Goal: Book appointment/travel/reservation

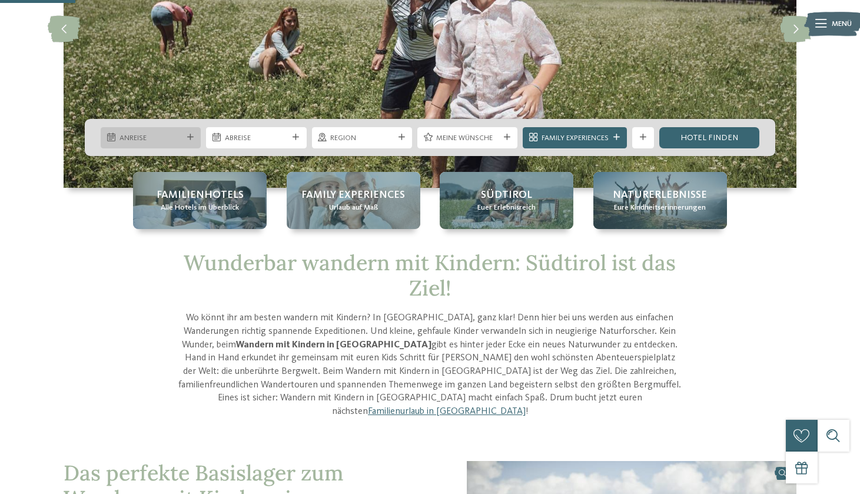
click at [190, 136] on icon at bounding box center [190, 137] width 6 height 6
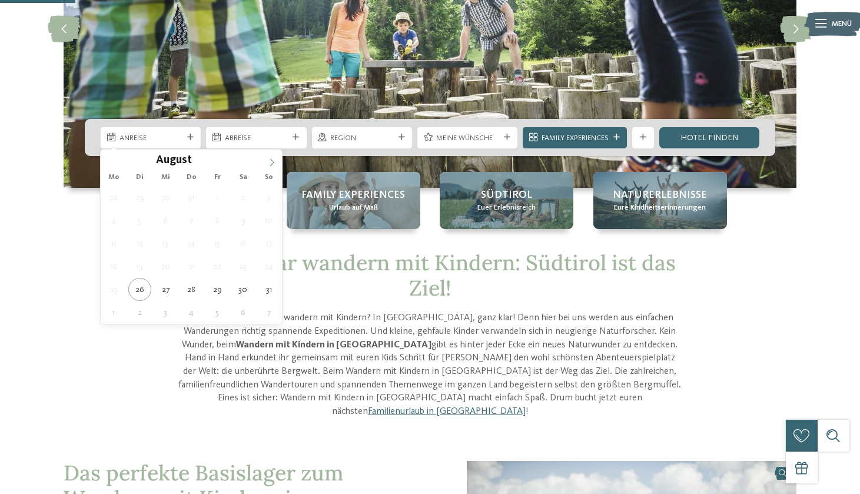
click at [271, 162] on icon at bounding box center [272, 162] width 8 height 8
type input "****"
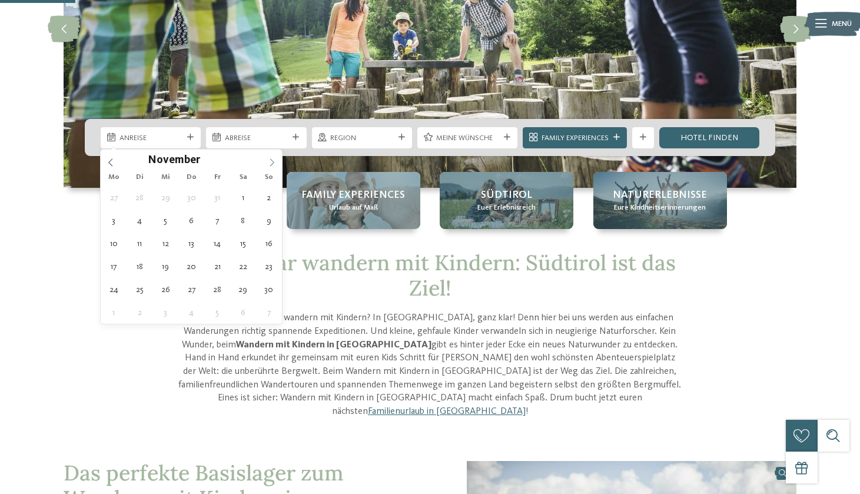
click at [271, 162] on icon at bounding box center [272, 162] width 8 height 8
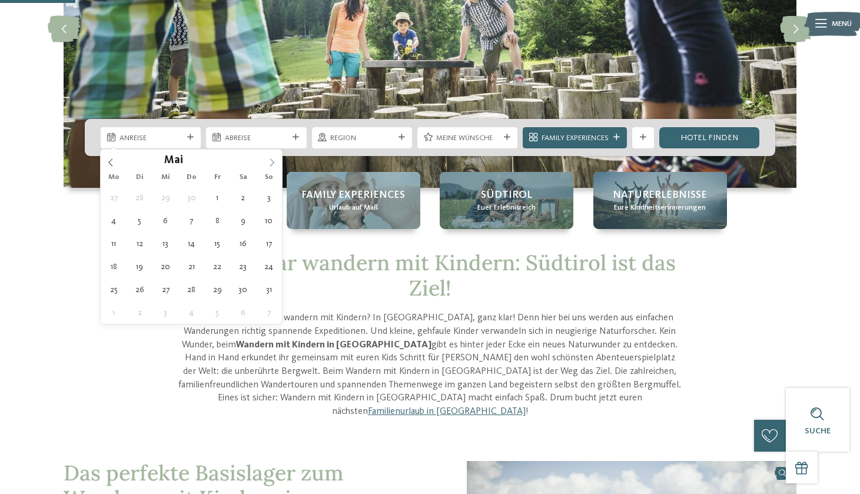
click at [271, 162] on icon at bounding box center [272, 162] width 8 height 8
type div "08.08.2026"
type input "****"
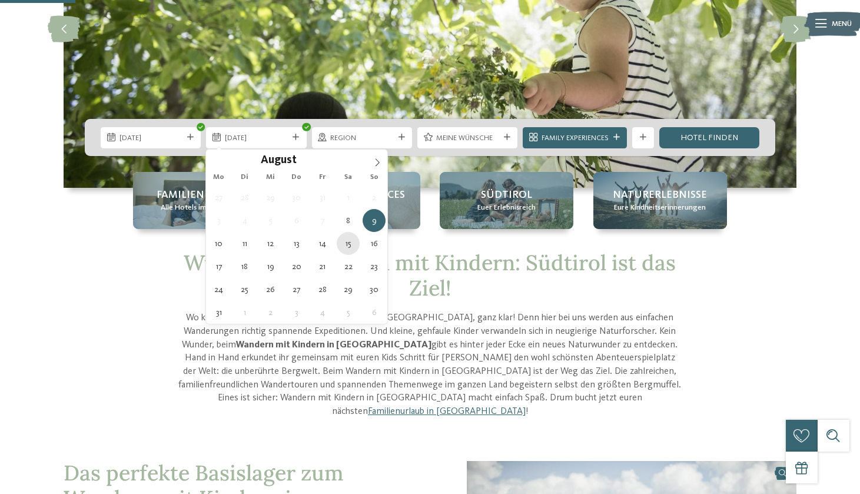
type div "15.08.2026"
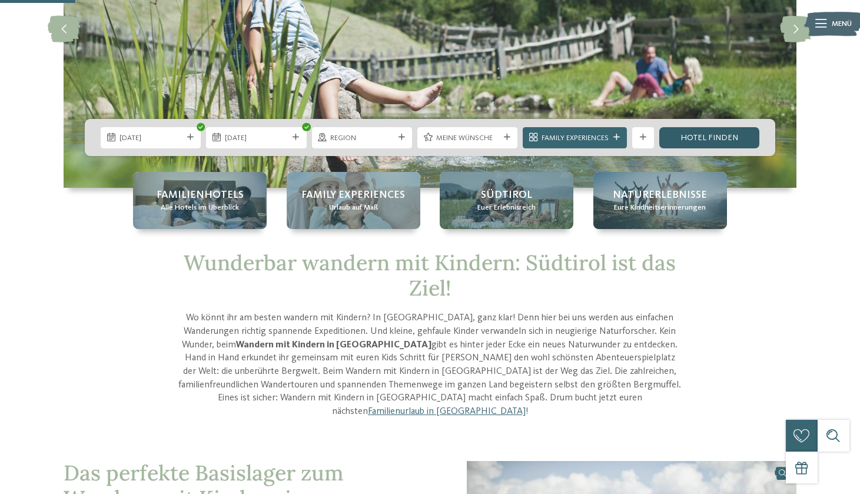
click at [694, 138] on link "Hotel finden" at bounding box center [709, 137] width 100 height 21
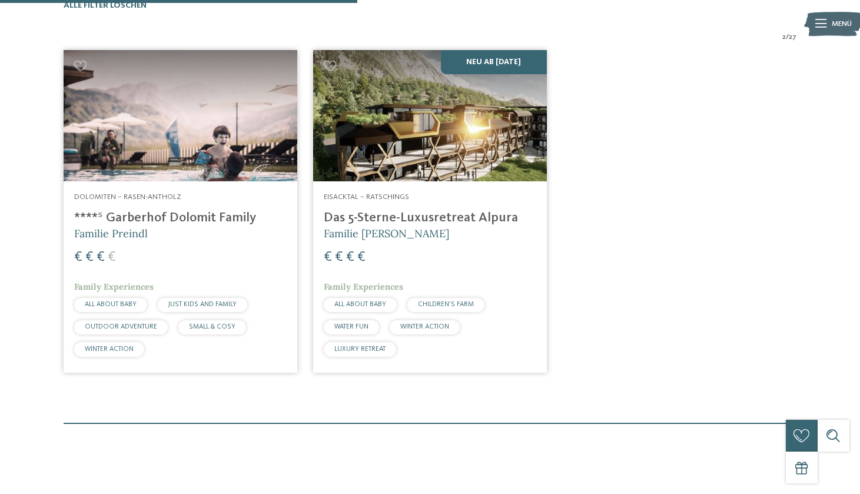
scroll to position [353, 0]
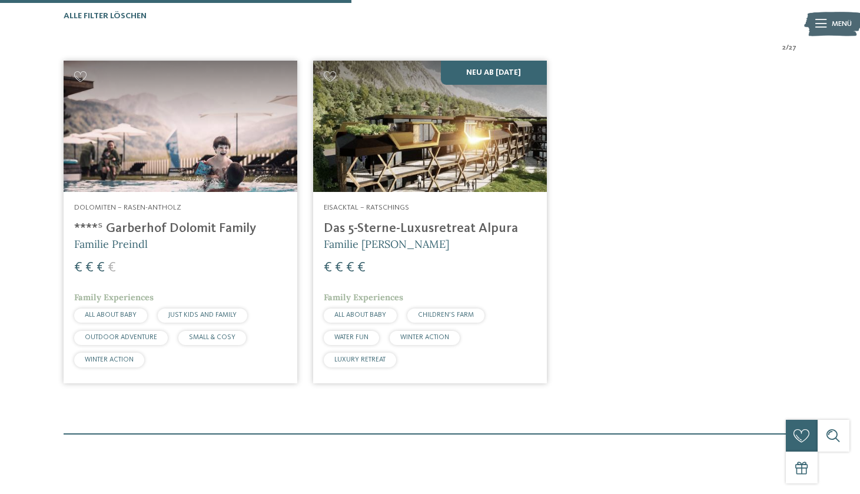
click at [199, 221] on h4 "****ˢ Garberhof Dolomit Family" at bounding box center [180, 229] width 212 height 16
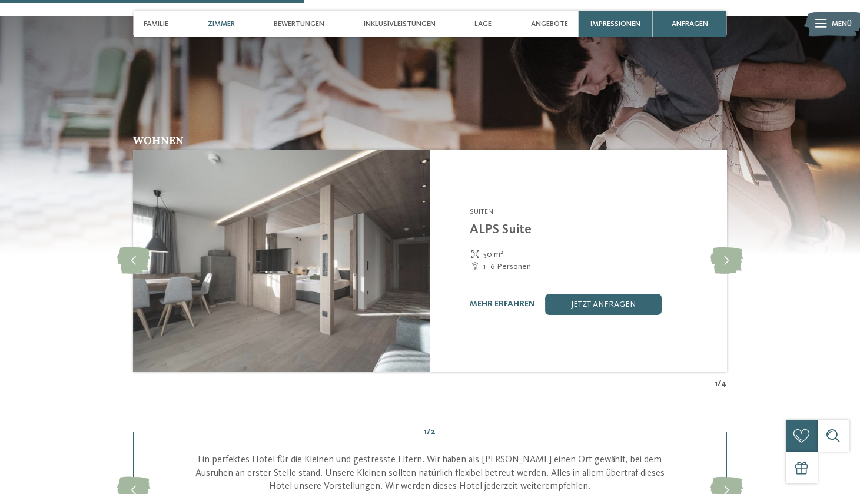
scroll to position [1527, 0]
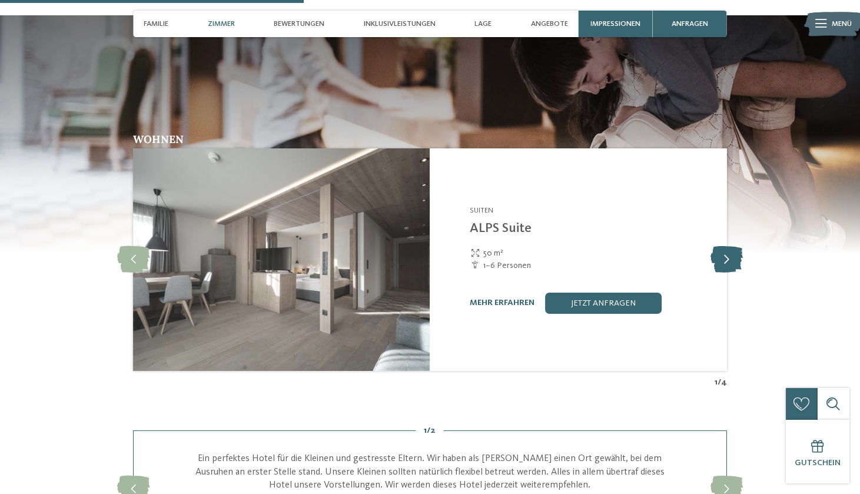
click at [723, 246] on icon at bounding box center [726, 259] width 32 height 26
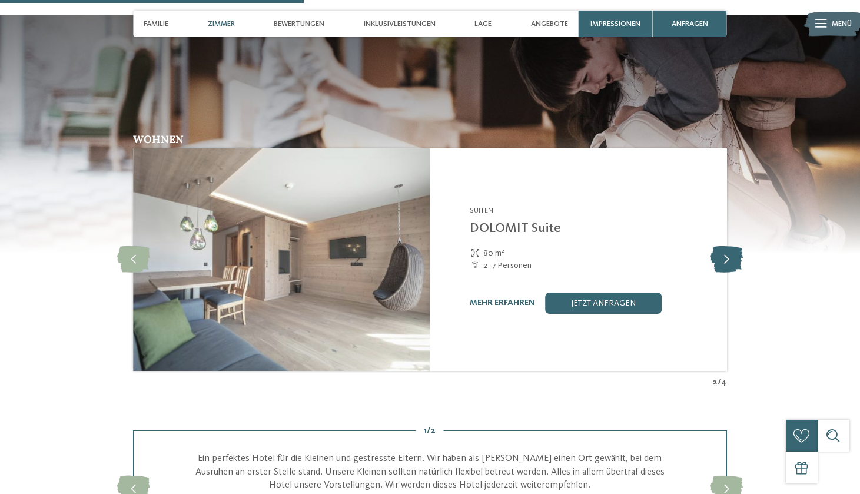
click at [723, 246] on icon at bounding box center [726, 259] width 32 height 26
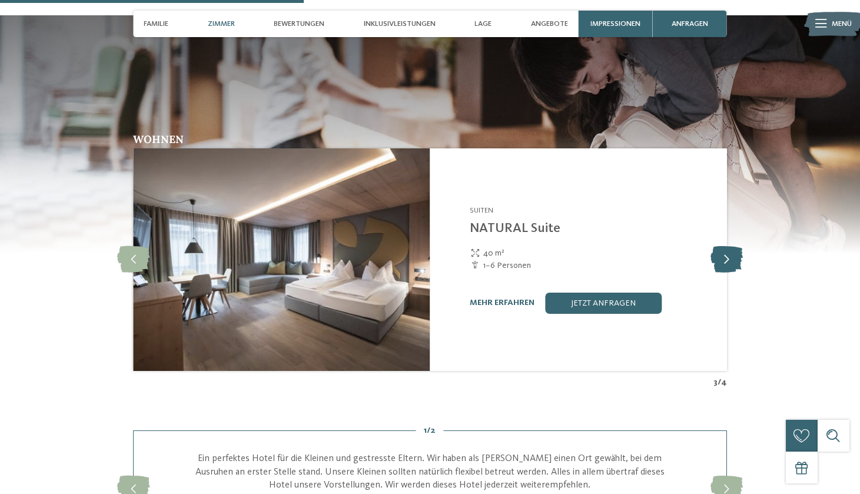
click at [723, 246] on icon at bounding box center [726, 259] width 32 height 26
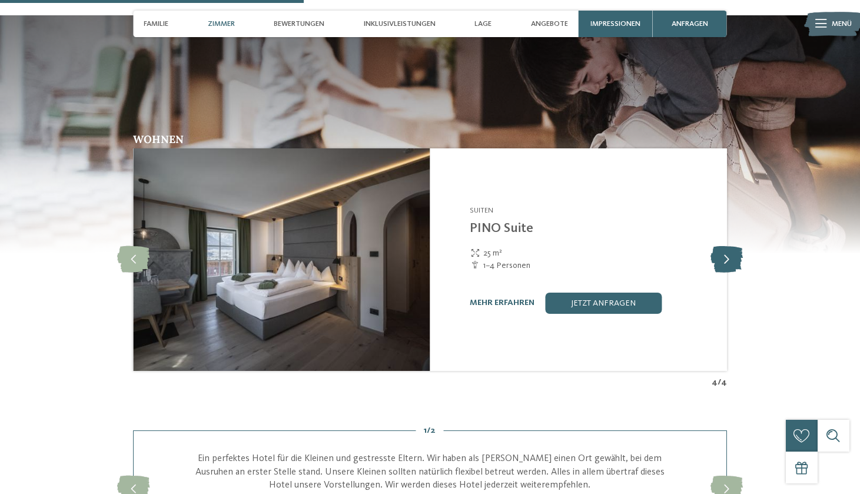
click at [723, 246] on icon at bounding box center [726, 259] width 32 height 26
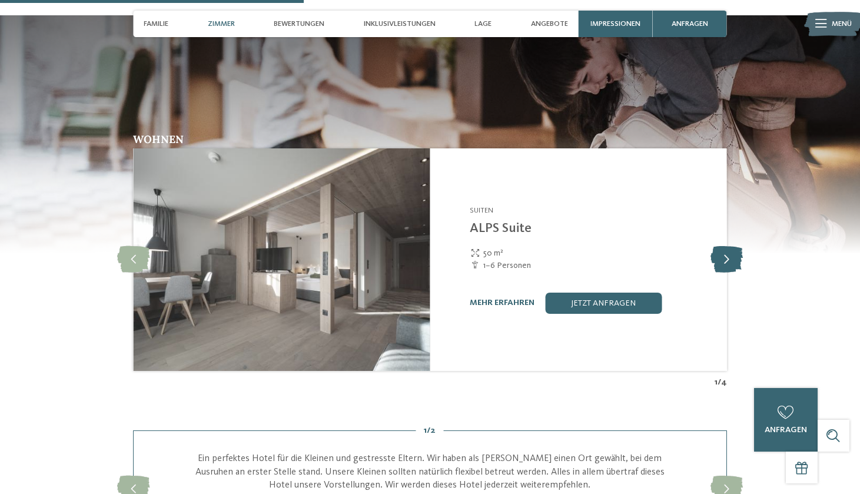
click at [723, 246] on icon at bounding box center [726, 259] width 32 height 26
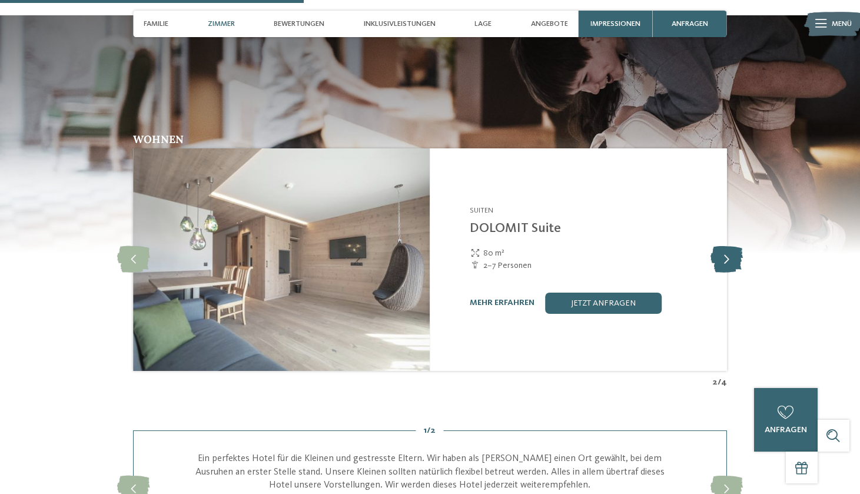
click at [723, 246] on icon at bounding box center [726, 259] width 32 height 26
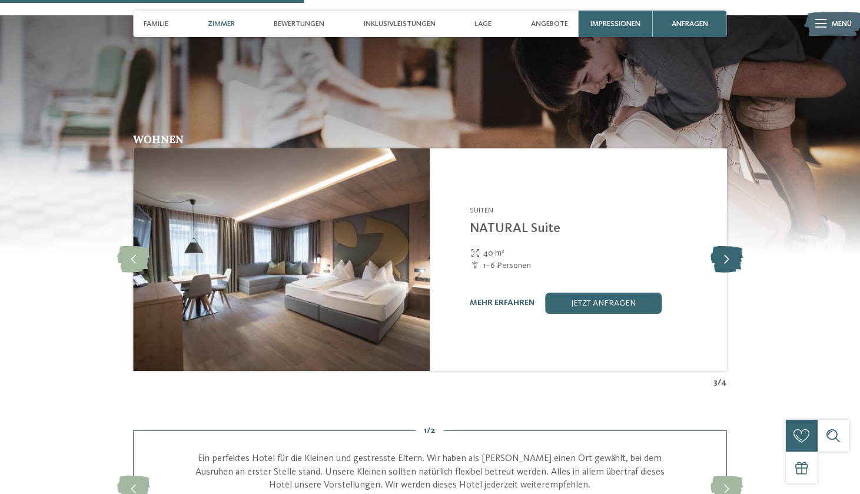
click at [723, 246] on icon at bounding box center [726, 259] width 32 height 26
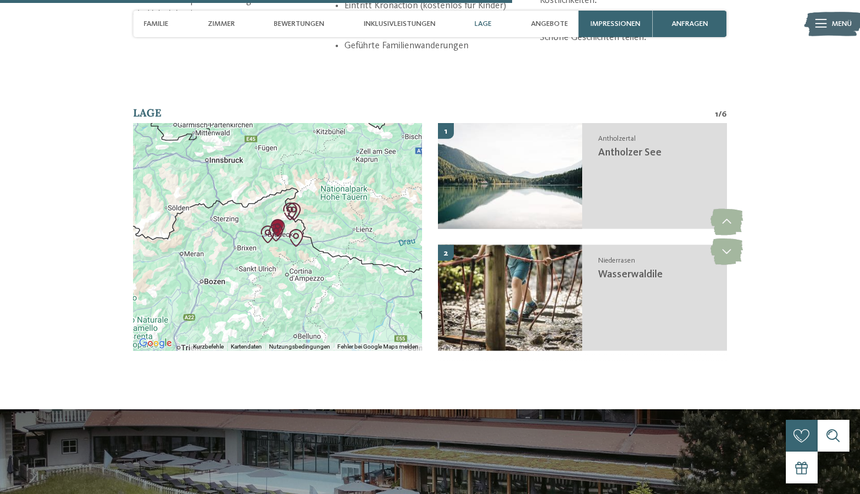
scroll to position [2573, 0]
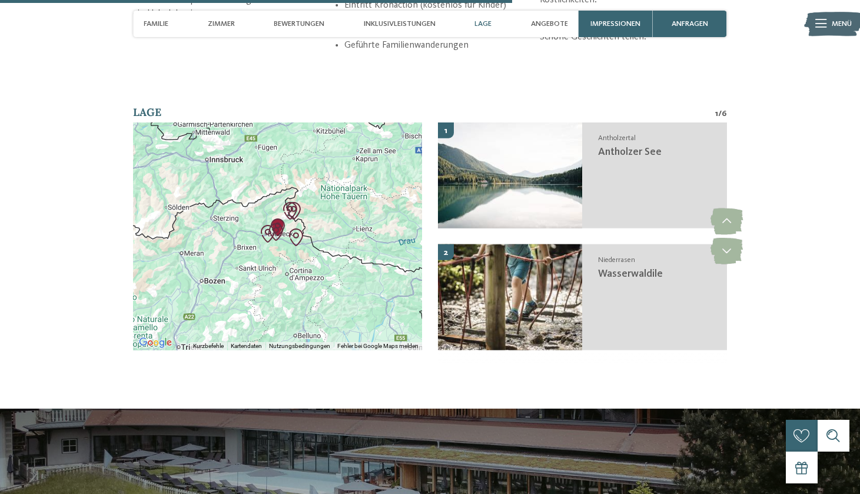
click at [287, 221] on div at bounding box center [277, 236] width 289 height 228
click at [185, 269] on div at bounding box center [277, 236] width 289 height 228
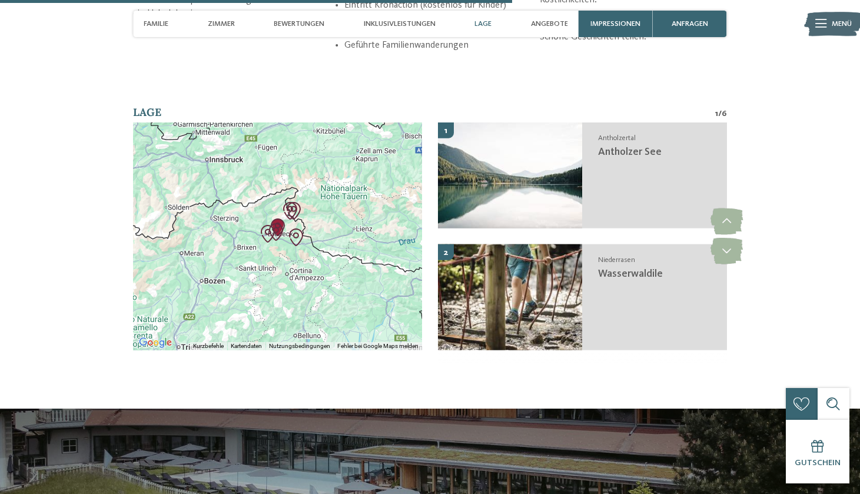
click at [304, 228] on img "Abenteuerpark Toblach" at bounding box center [296, 237] width 18 height 18
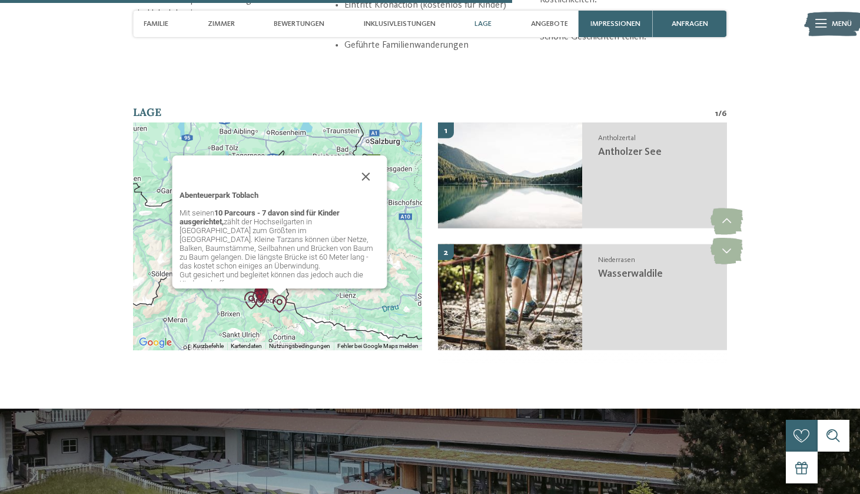
click at [262, 290] on img "Kids Area Panorama" at bounding box center [260, 299] width 18 height 18
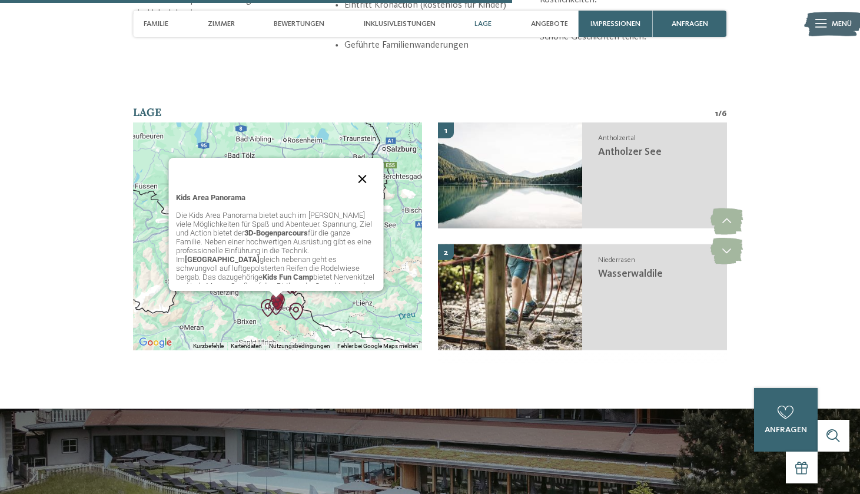
click at [362, 165] on button "Schließen" at bounding box center [362, 179] width 28 height 28
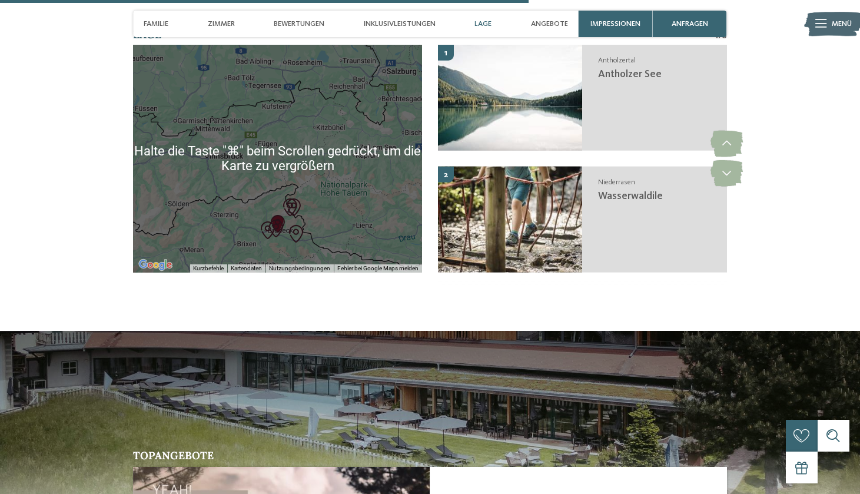
scroll to position [2648, 0]
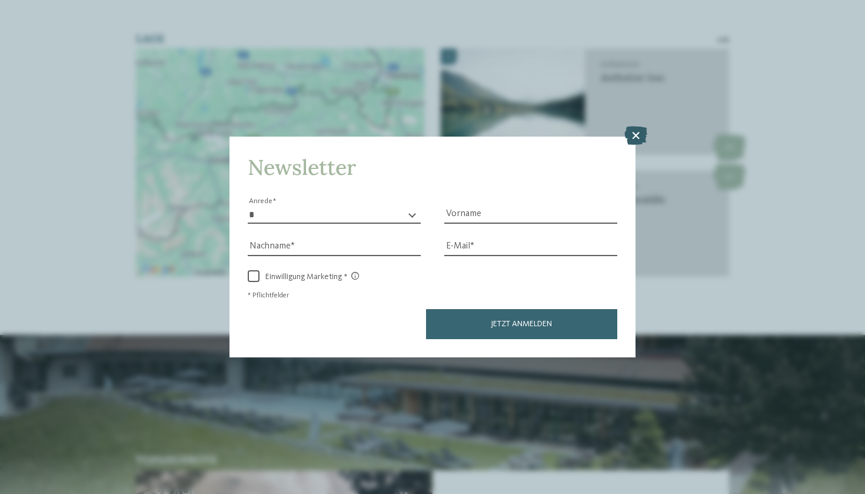
click at [635, 126] on icon at bounding box center [635, 135] width 23 height 19
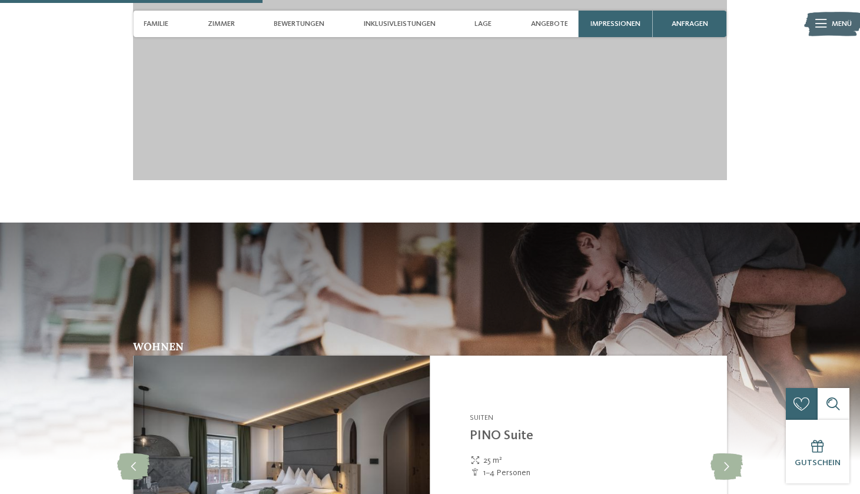
scroll to position [1319, 0]
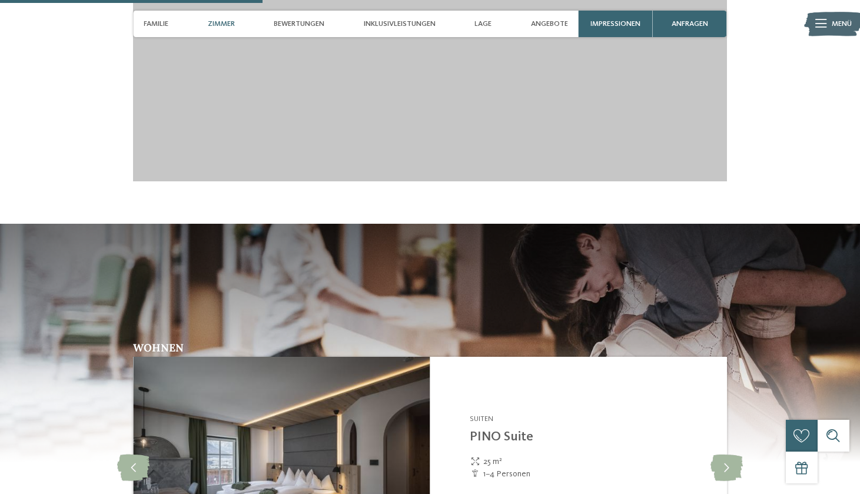
click at [224, 25] on span "Zimmer" at bounding box center [221, 23] width 27 height 9
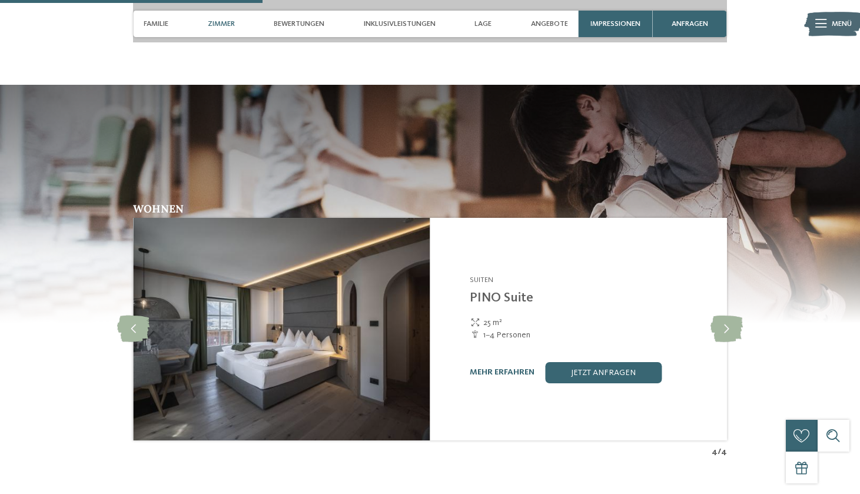
scroll to position [1461, 0]
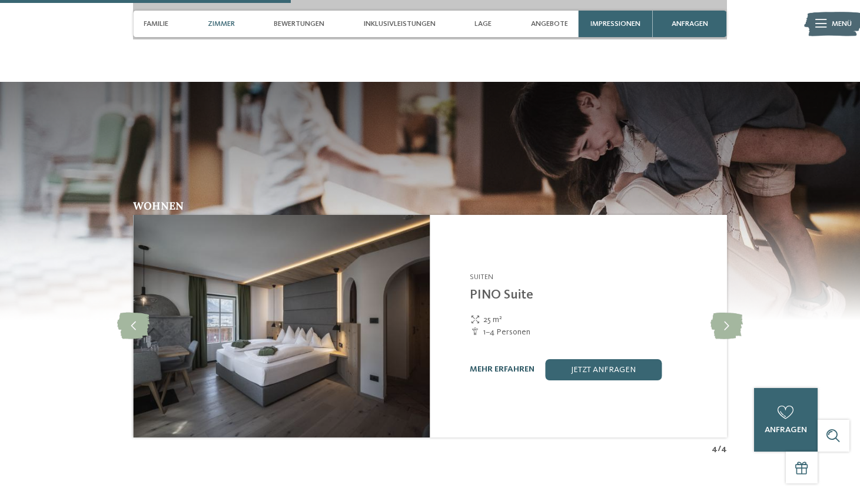
click at [511, 365] on link "mehr erfahren" at bounding box center [502, 369] width 65 height 8
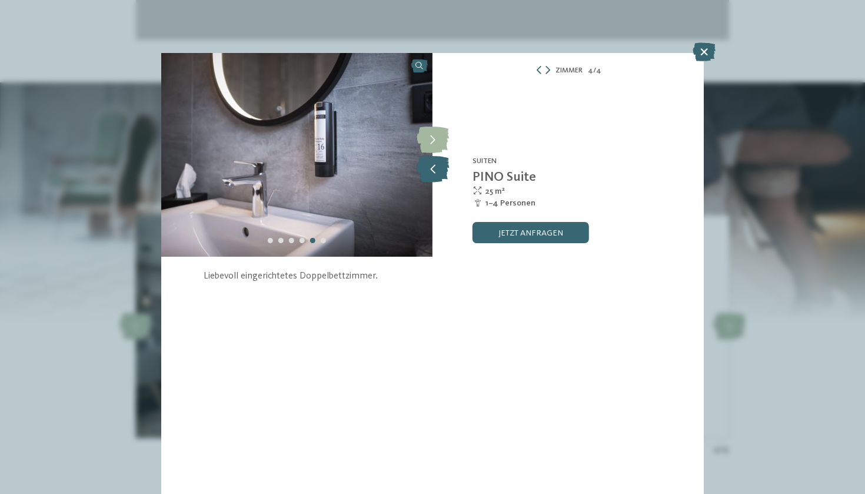
click at [437, 169] on icon at bounding box center [433, 169] width 32 height 26
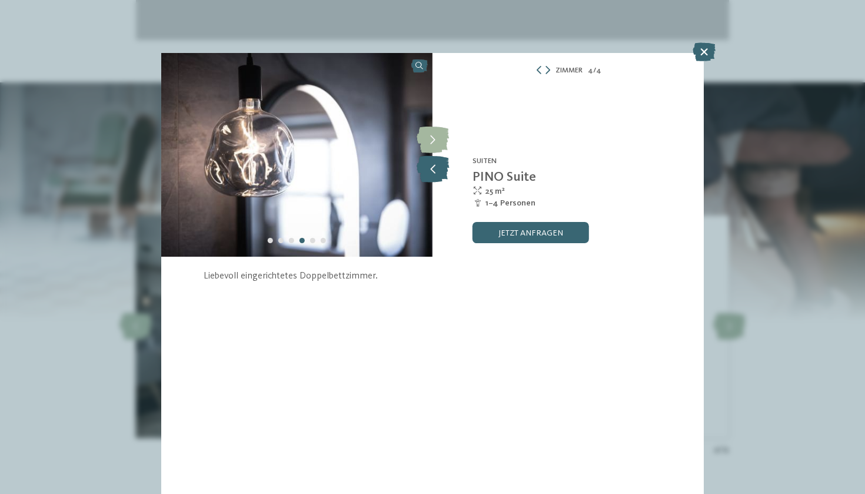
click at [437, 169] on icon at bounding box center [433, 169] width 32 height 26
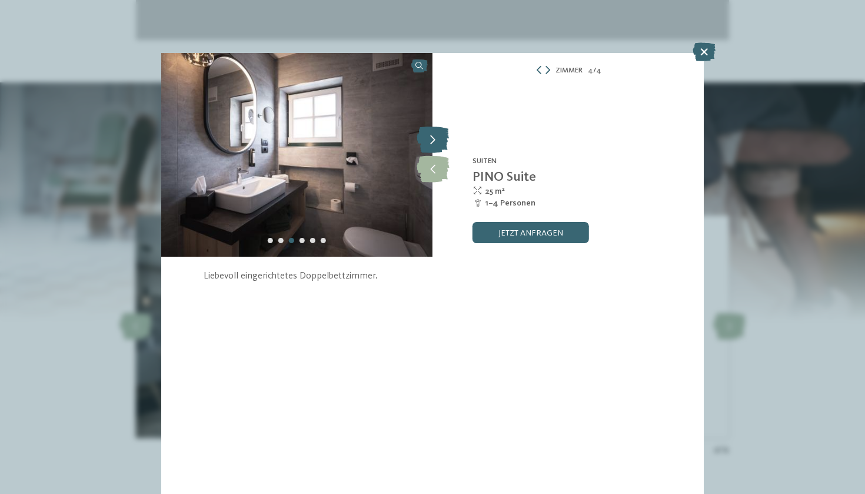
click at [435, 141] on icon at bounding box center [433, 140] width 32 height 26
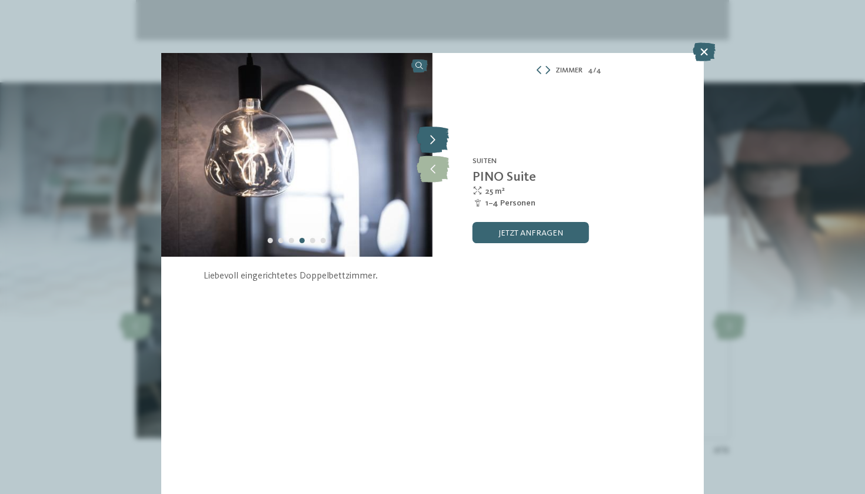
click at [435, 141] on icon at bounding box center [433, 140] width 32 height 26
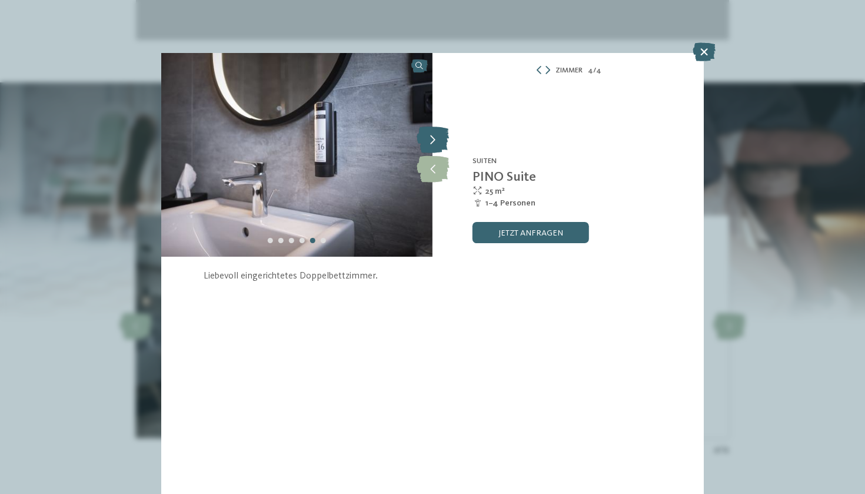
click at [435, 141] on icon at bounding box center [433, 140] width 32 height 26
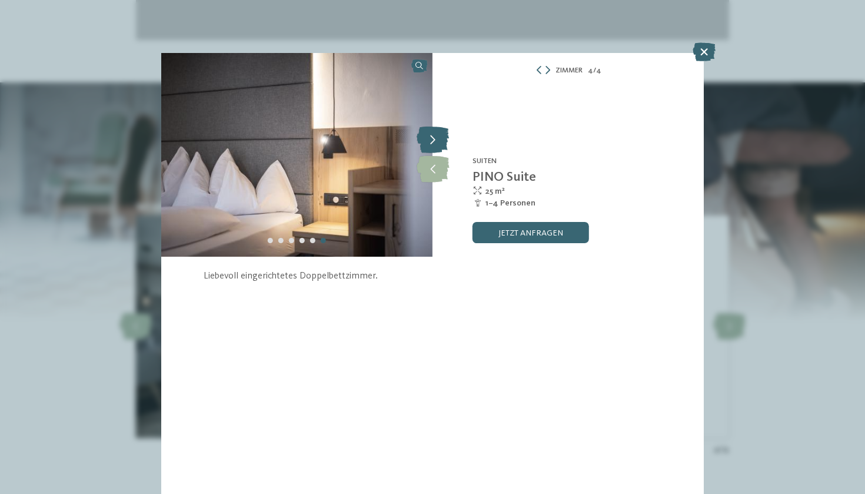
click at [435, 141] on icon at bounding box center [433, 140] width 32 height 26
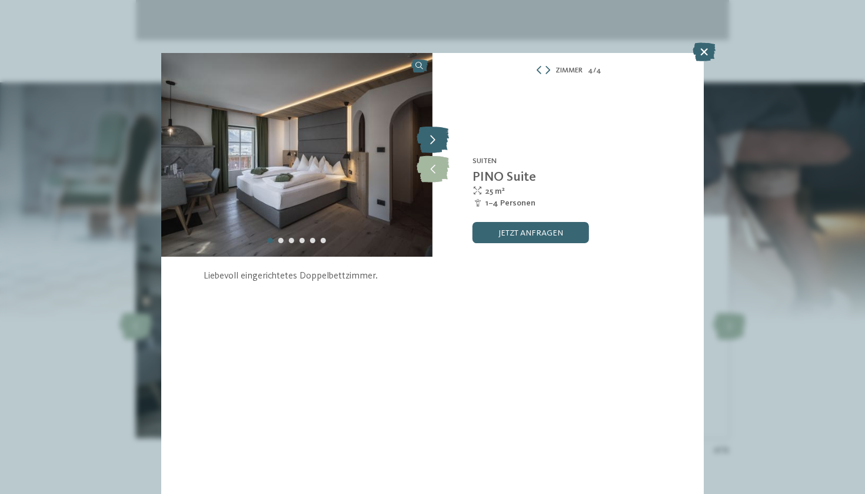
click at [435, 141] on icon at bounding box center [433, 140] width 32 height 26
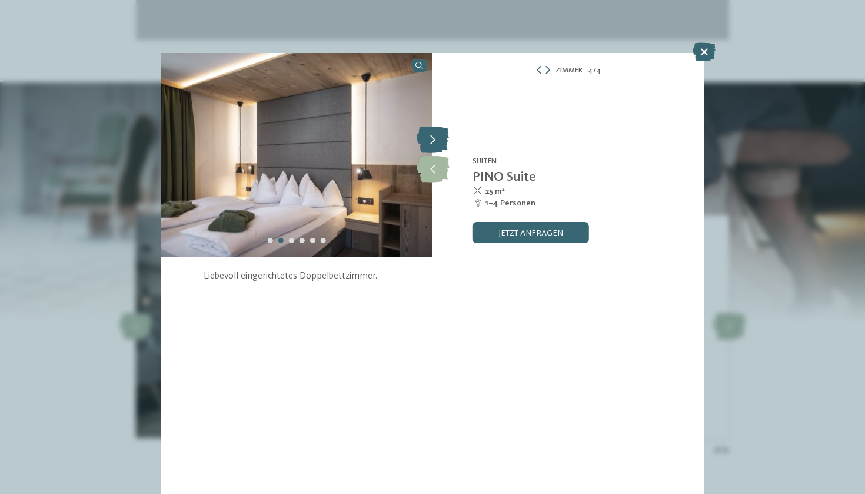
click at [435, 141] on icon at bounding box center [433, 140] width 32 height 26
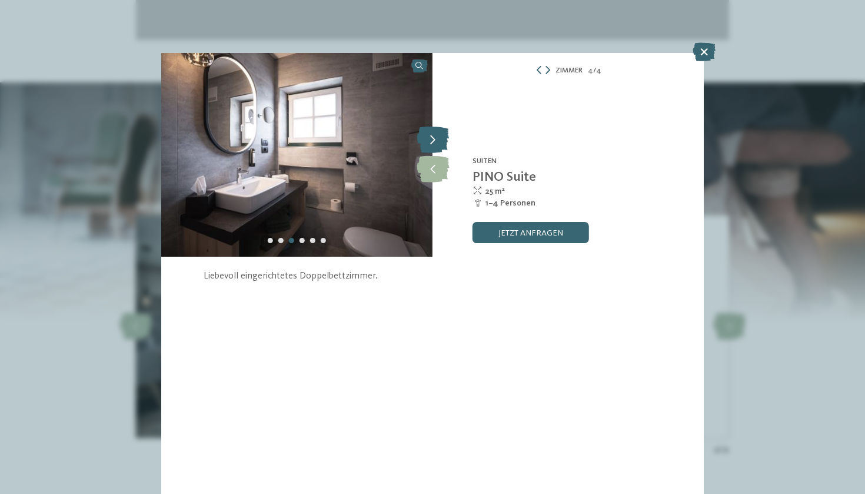
click at [435, 141] on icon at bounding box center [433, 140] width 32 height 26
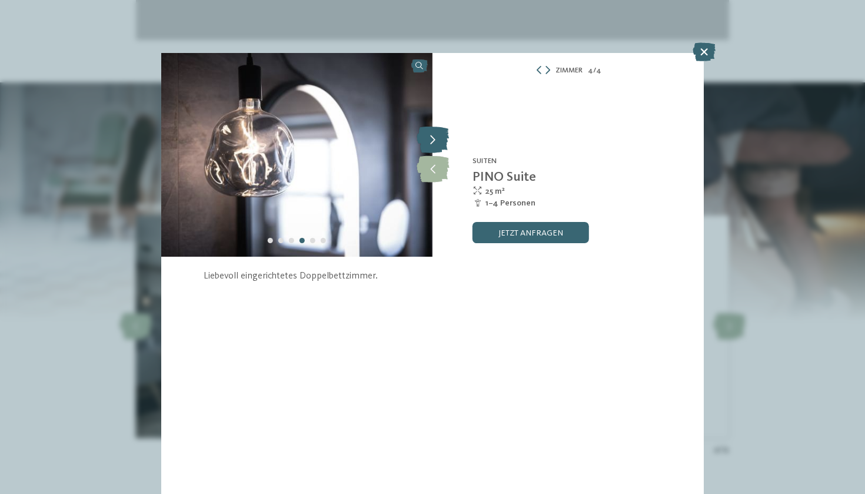
click at [435, 141] on icon at bounding box center [433, 140] width 32 height 26
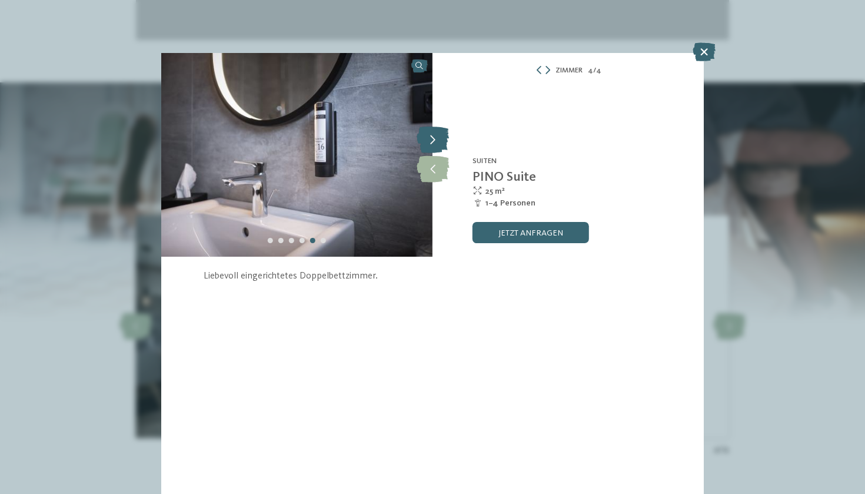
click at [435, 141] on icon at bounding box center [433, 140] width 32 height 26
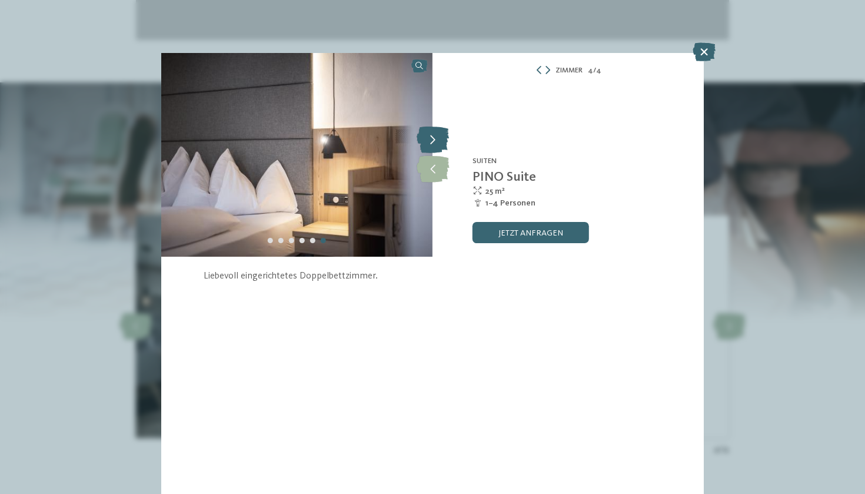
click at [435, 141] on icon at bounding box center [433, 140] width 32 height 26
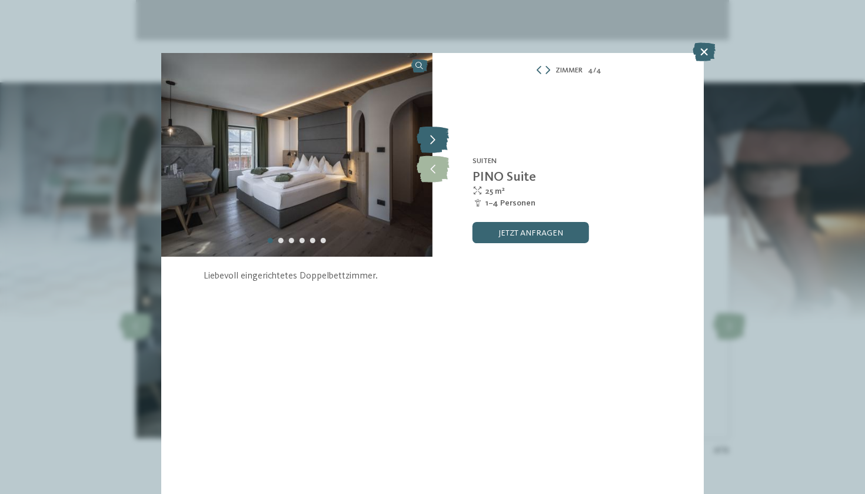
click at [435, 141] on icon at bounding box center [433, 140] width 32 height 26
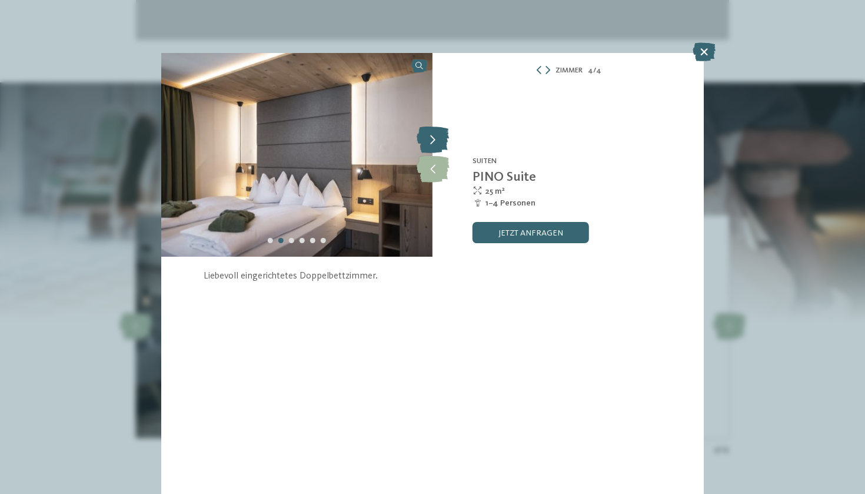
click at [435, 141] on icon at bounding box center [433, 140] width 32 height 26
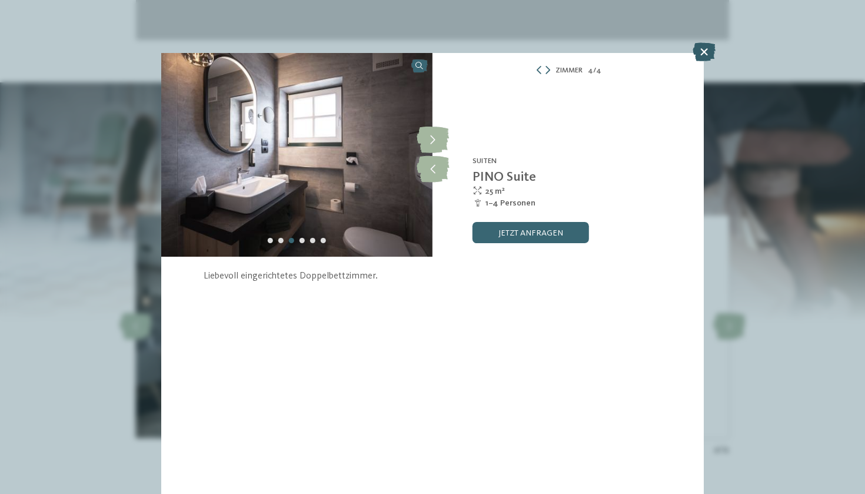
click at [698, 55] on icon at bounding box center [704, 51] width 23 height 19
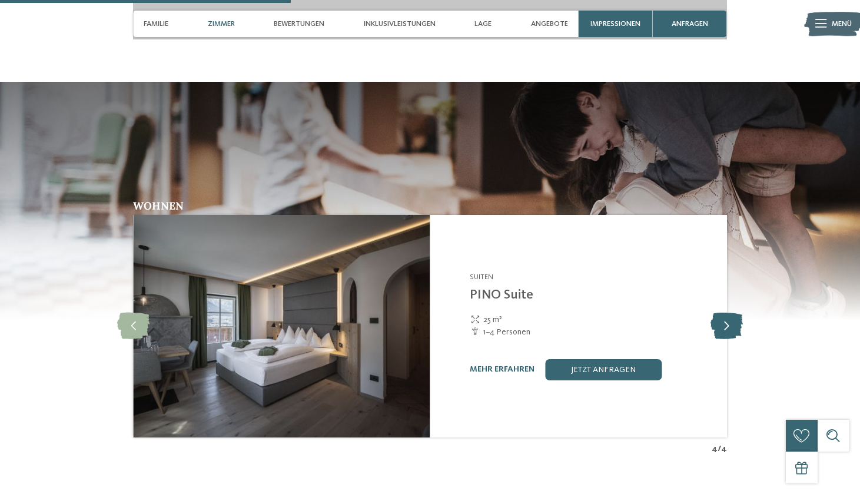
click at [724, 314] on icon at bounding box center [726, 325] width 32 height 26
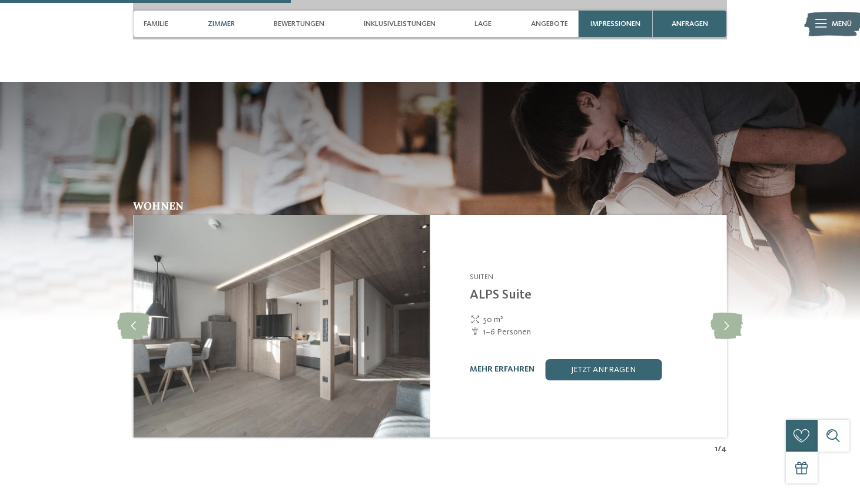
click at [491, 365] on link "mehr erfahren" at bounding box center [502, 369] width 65 height 8
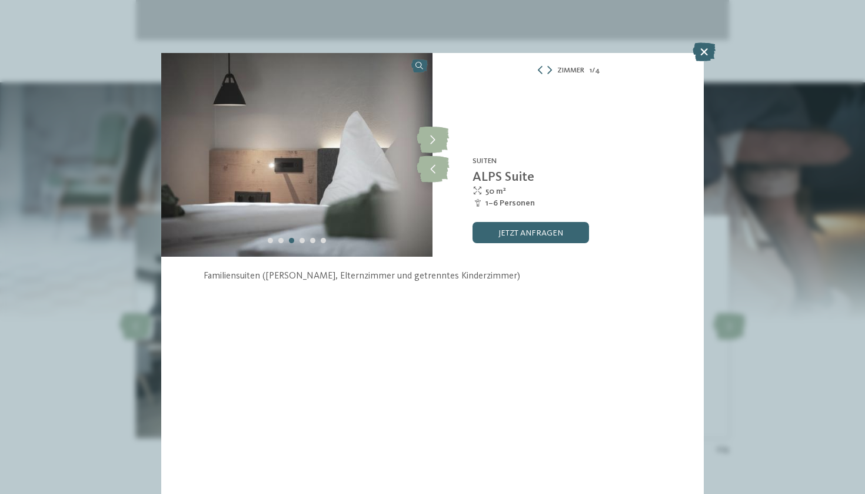
click at [761, 289] on div "Zimmer 1 / 4 slide 1 of 4 slide" at bounding box center [432, 247] width 865 height 494
